Goal: Transaction & Acquisition: Obtain resource

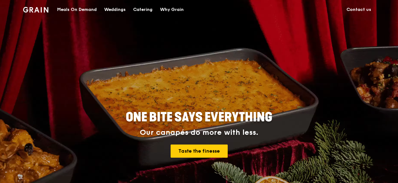
click at [140, 8] on div "Catering" at bounding box center [142, 9] width 19 height 19
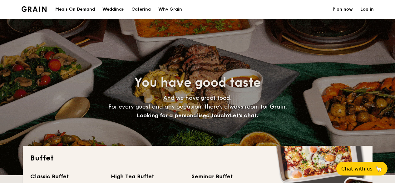
select select
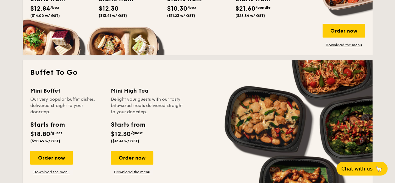
scroll to position [375, 0]
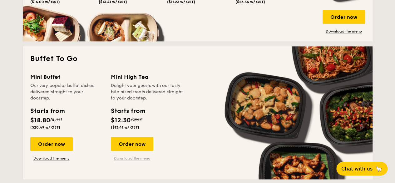
click at [124, 157] on link "Download the menu" at bounding box center [132, 158] width 42 height 5
